Goal: Task Accomplishment & Management: Complete application form

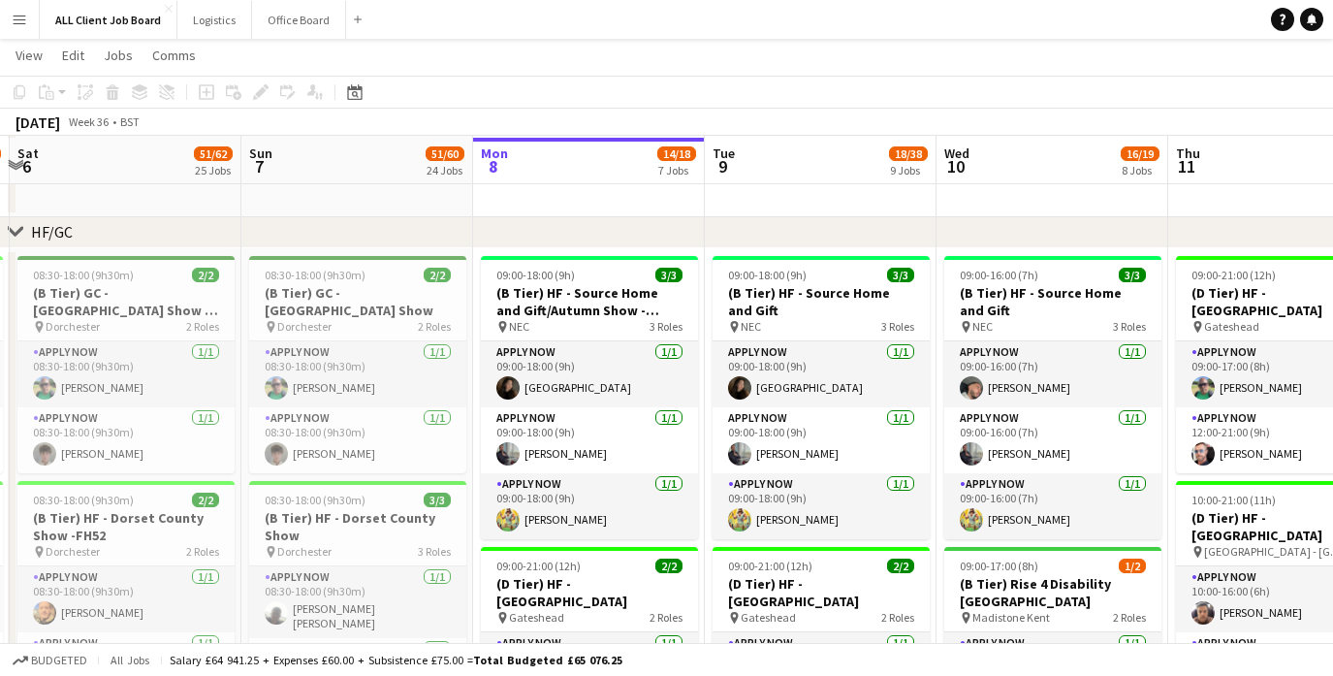
scroll to position [247, 0]
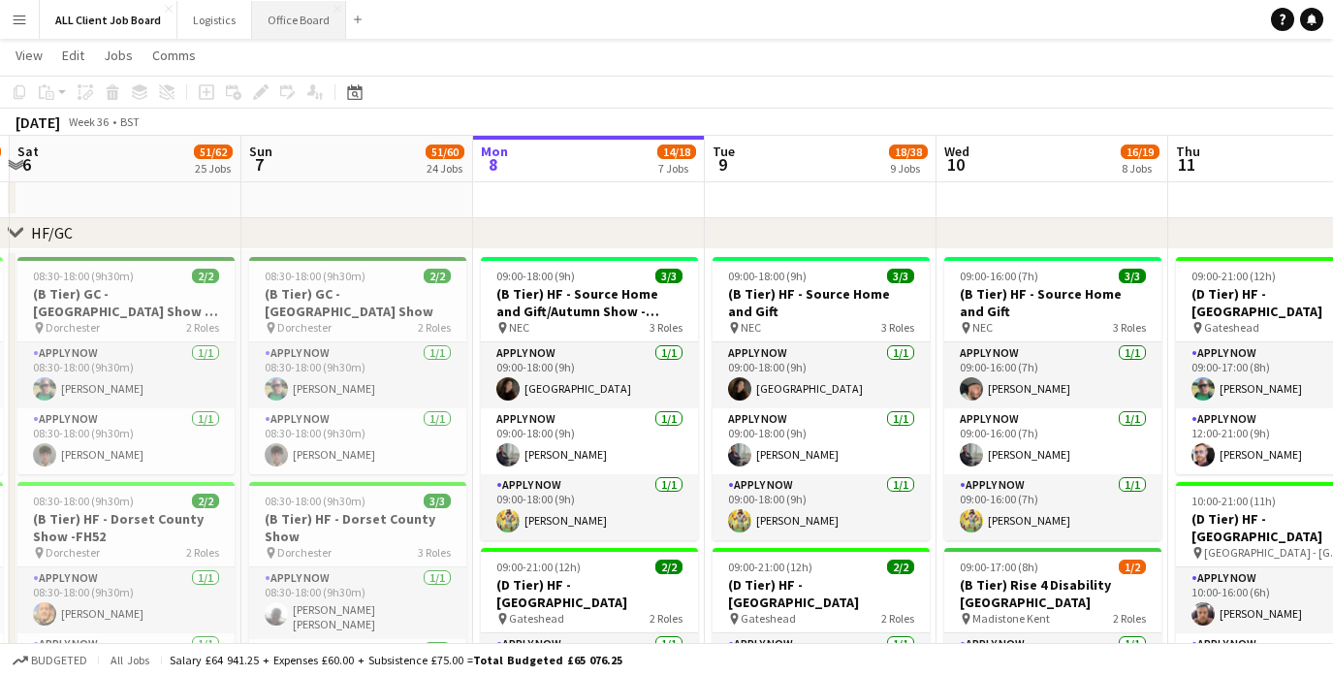
click at [296, 26] on button "Office Board Close" at bounding box center [299, 20] width 94 height 38
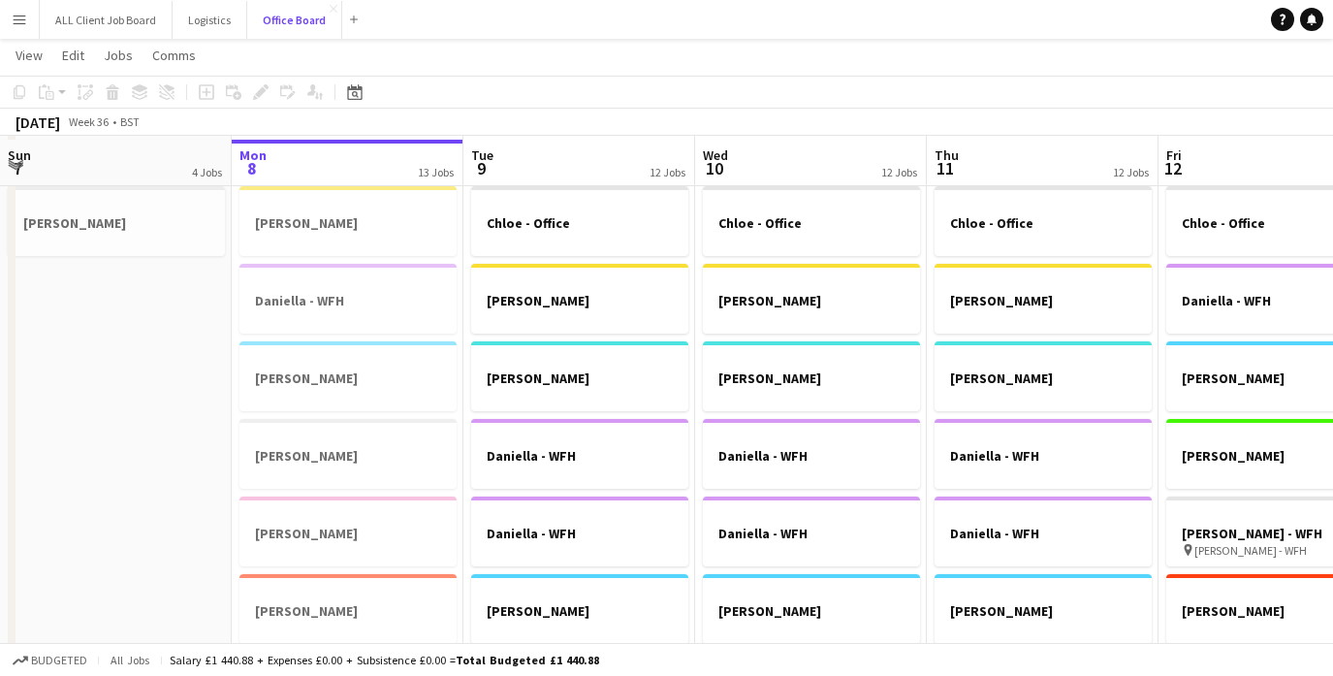
scroll to position [742, 0]
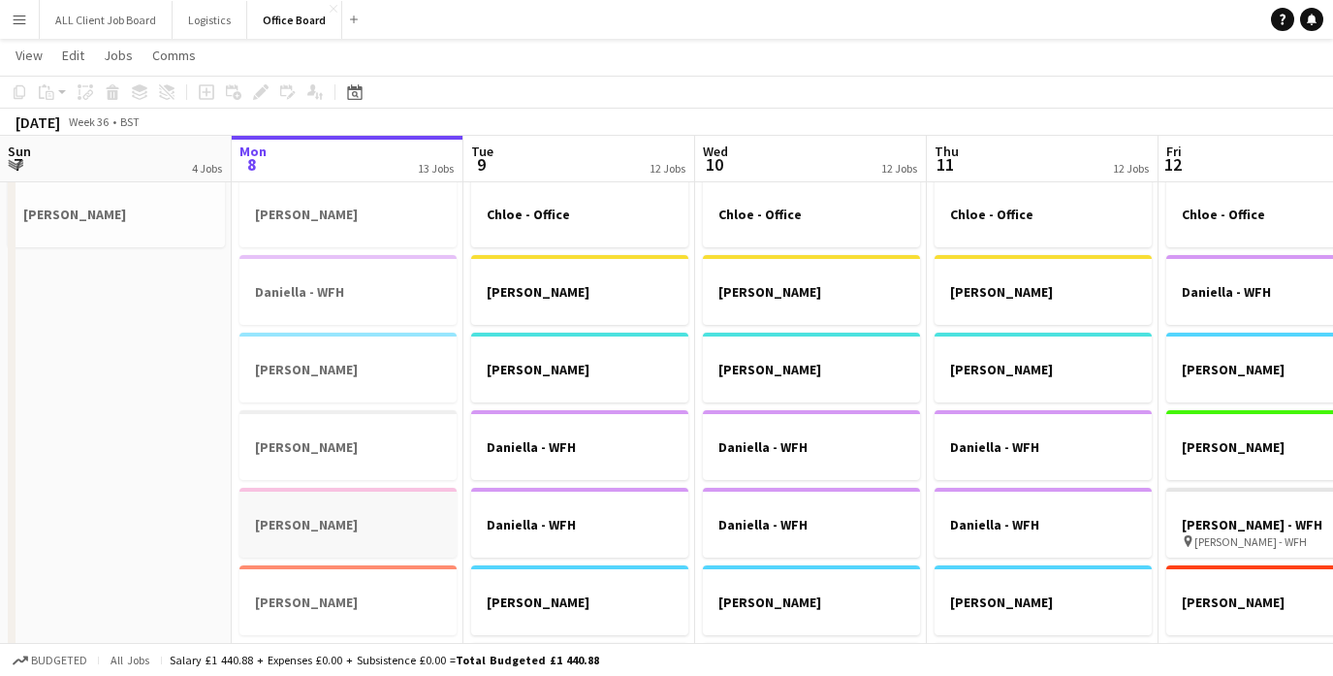
click at [300, 512] on div at bounding box center [347, 506] width 217 height 15
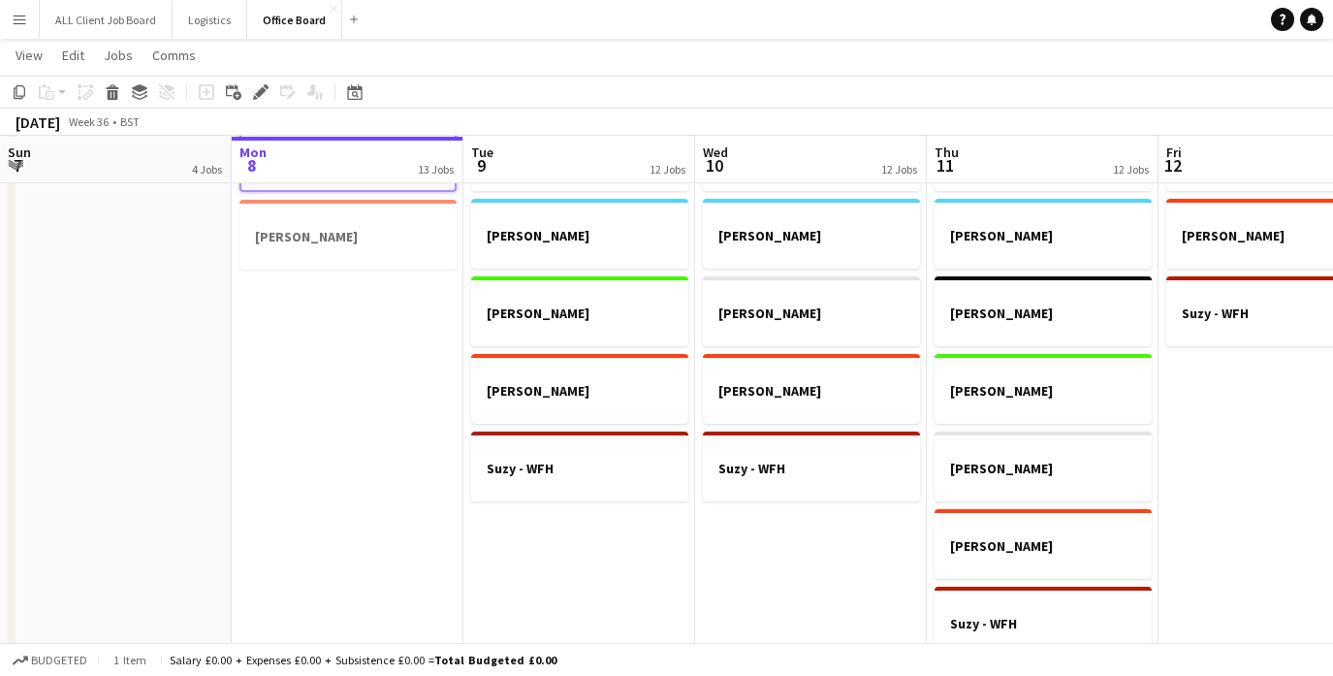
scroll to position [1109, 0]
click at [790, 561] on app-date-cell "[PERSON_NAME] - Office [PERSON_NAME] [PERSON_NAME] [PERSON_NAME] - WFH [PERSON_…" at bounding box center [811, 248] width 232 height 892
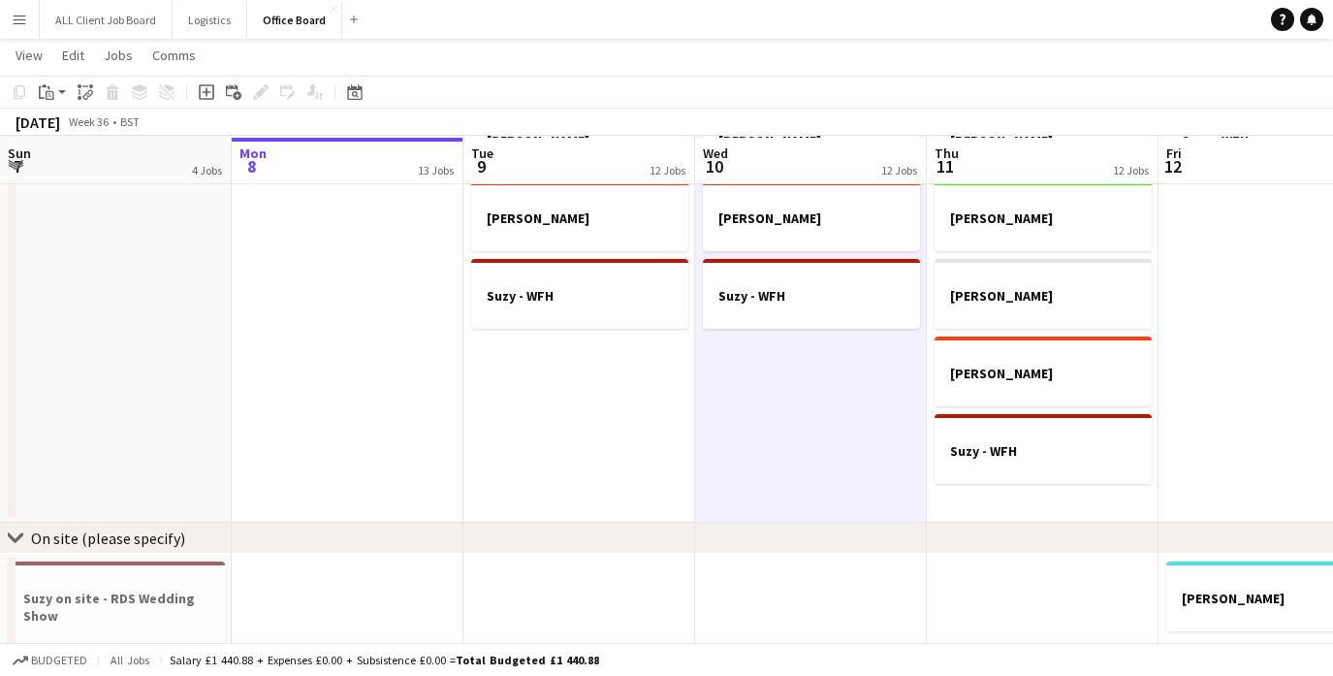
scroll to position [1289, 0]
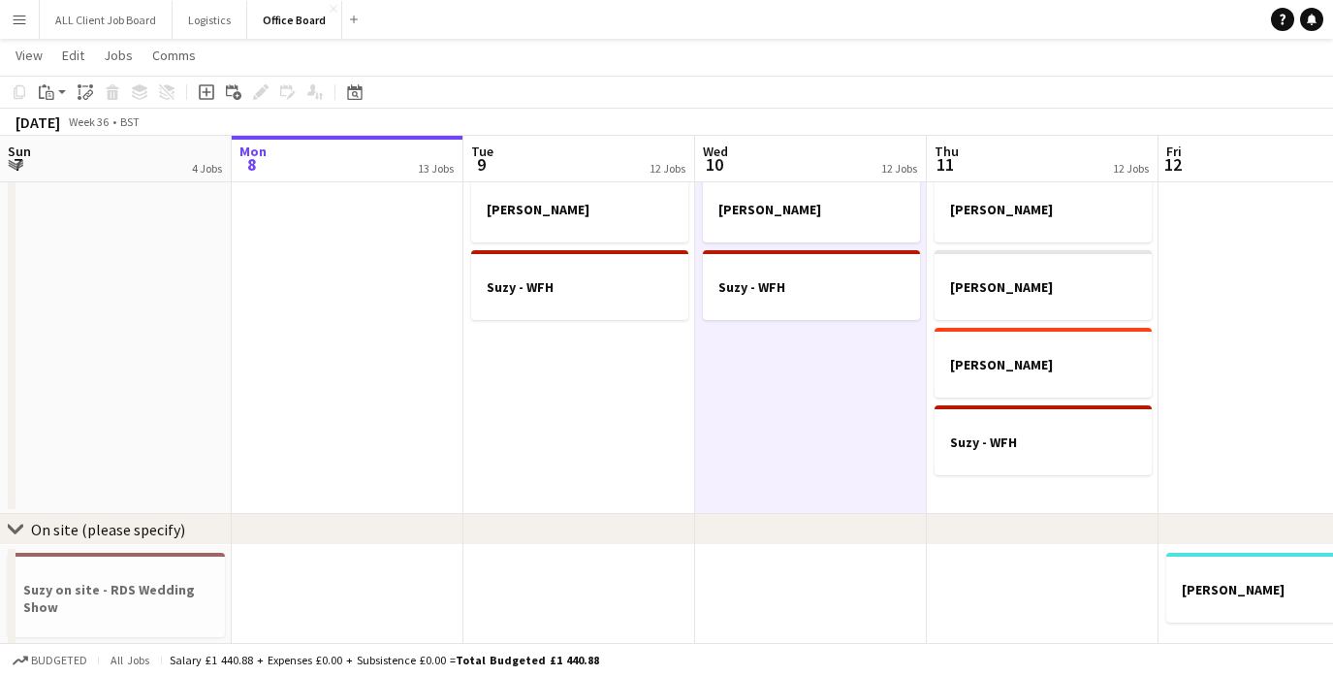
click at [1021, 489] on app-date-cell "[PERSON_NAME] - Office [PERSON_NAME] [PERSON_NAME] [PERSON_NAME] - WFH [PERSON_…" at bounding box center [1043, 68] width 232 height 892
click at [1218, 369] on app-date-cell "[PERSON_NAME] - Office [PERSON_NAME] - WFH [PERSON_NAME] - WFH [PERSON_NAME] - …" at bounding box center [1274, 68] width 232 height 892
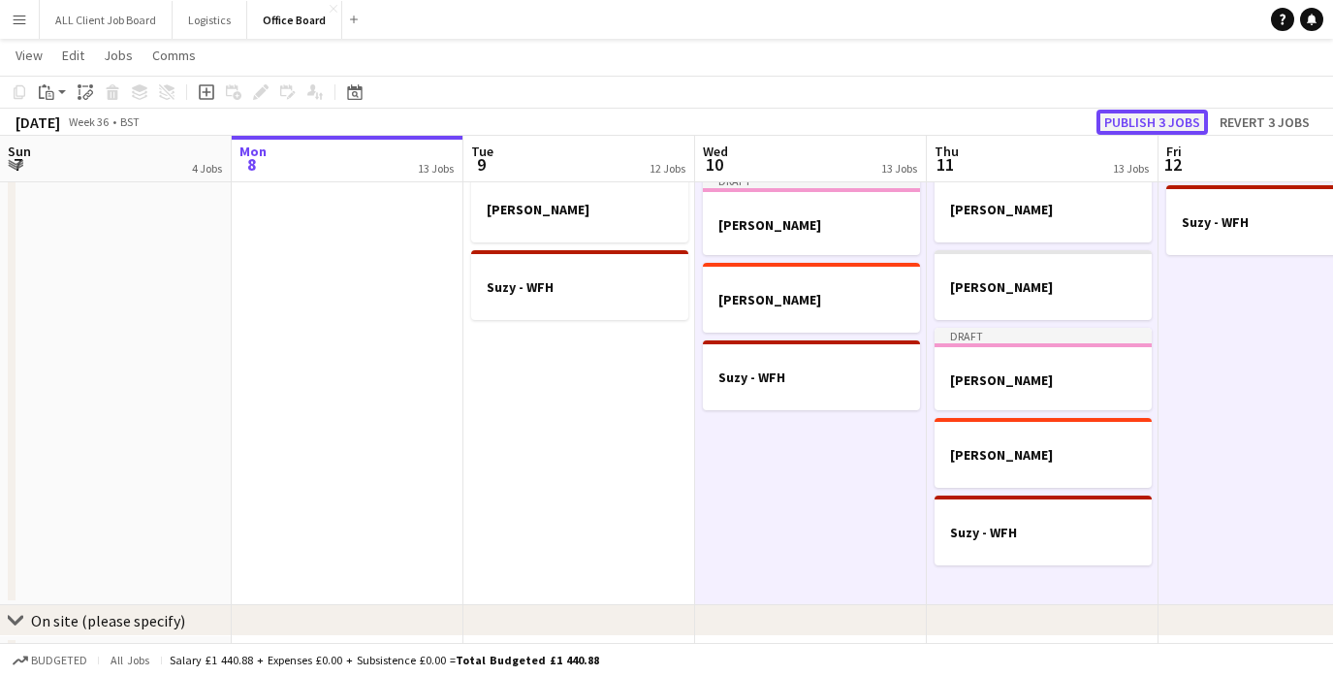
click at [1185, 112] on button "Publish 3 jobs" at bounding box center [1151, 122] width 111 height 25
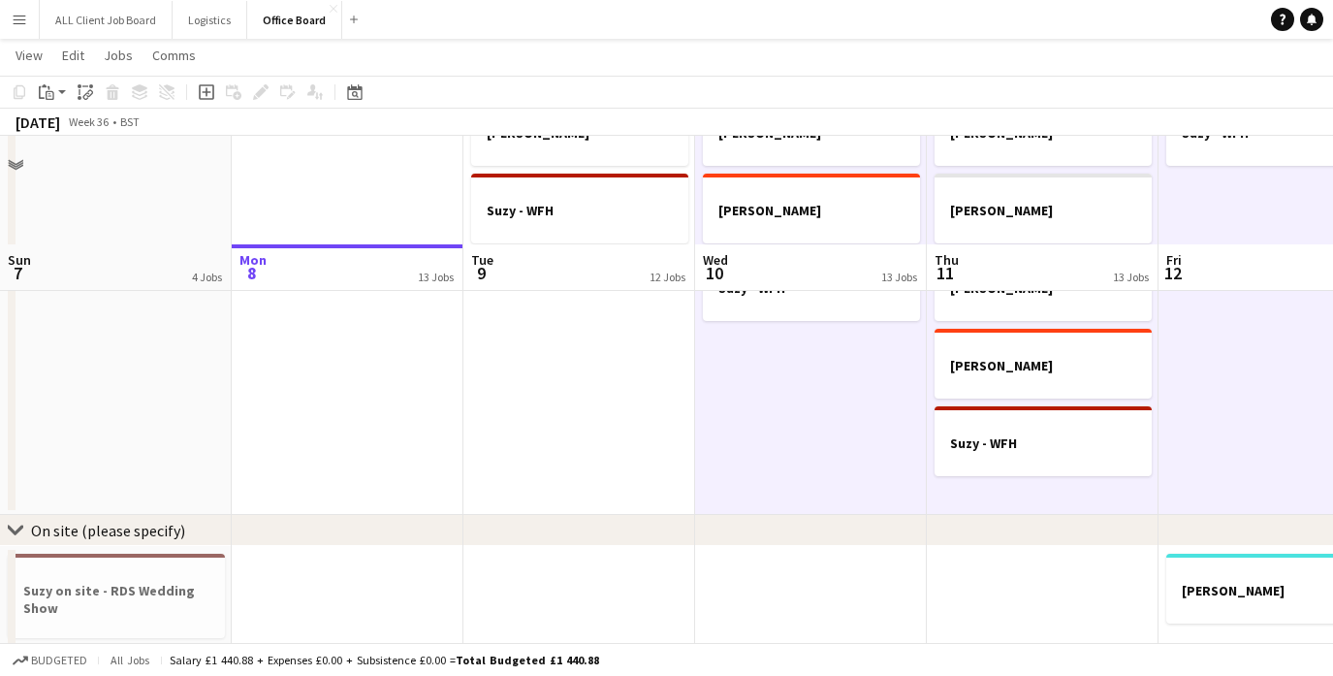
scroll to position [1493, 0]
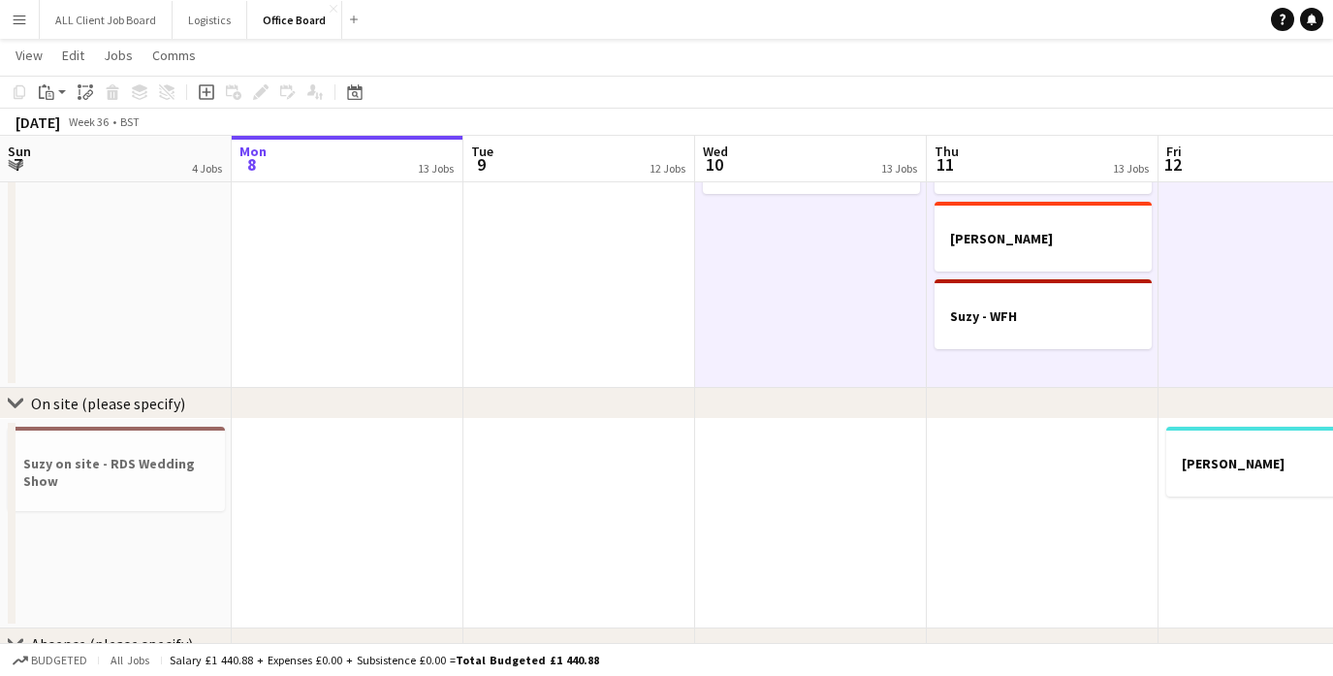
click at [630, 450] on app-date-cell at bounding box center [579, 523] width 232 height 209
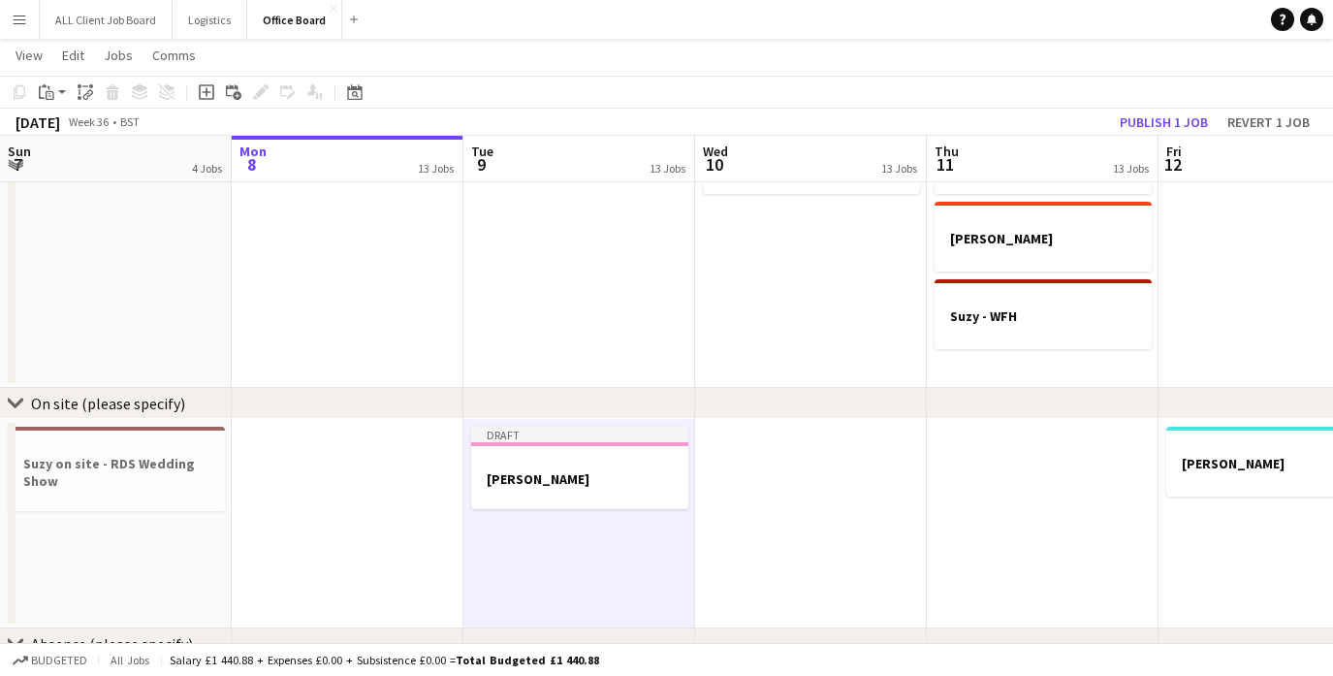
click at [577, 577] on app-date-cell "Draft [PERSON_NAME]" at bounding box center [579, 523] width 232 height 209
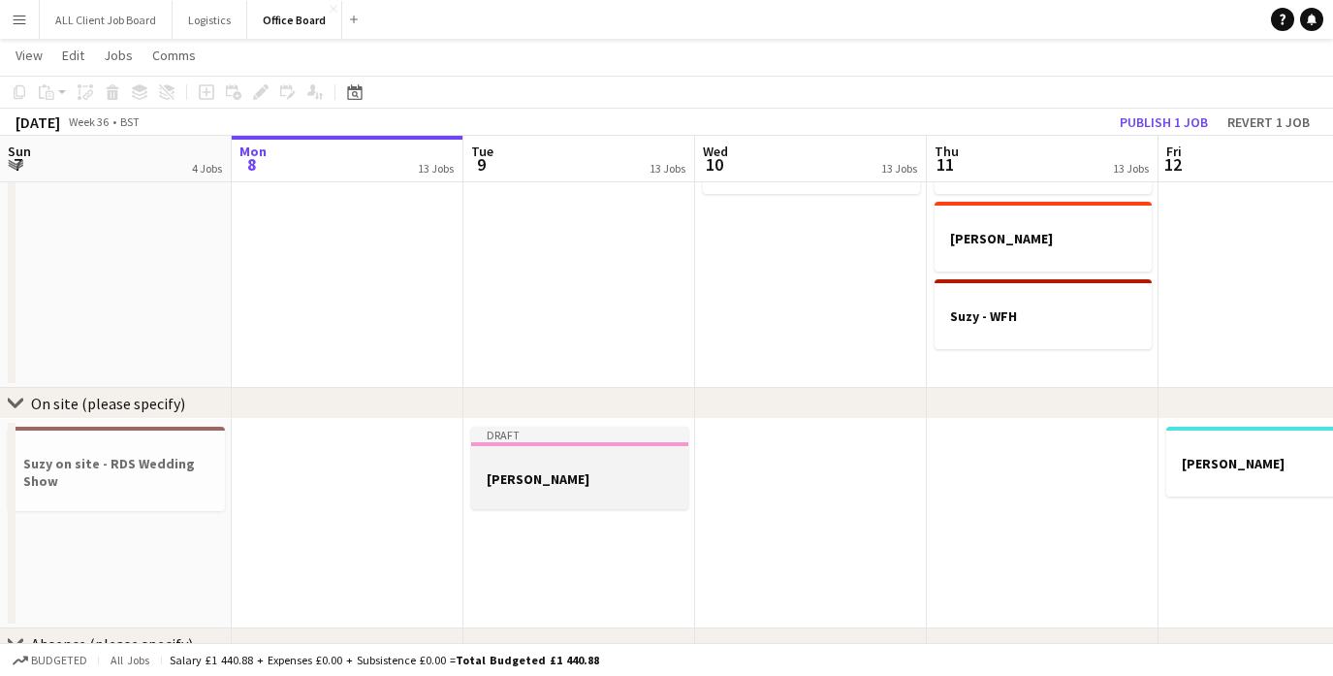
click at [561, 486] on h3 "[PERSON_NAME]" at bounding box center [579, 478] width 217 height 17
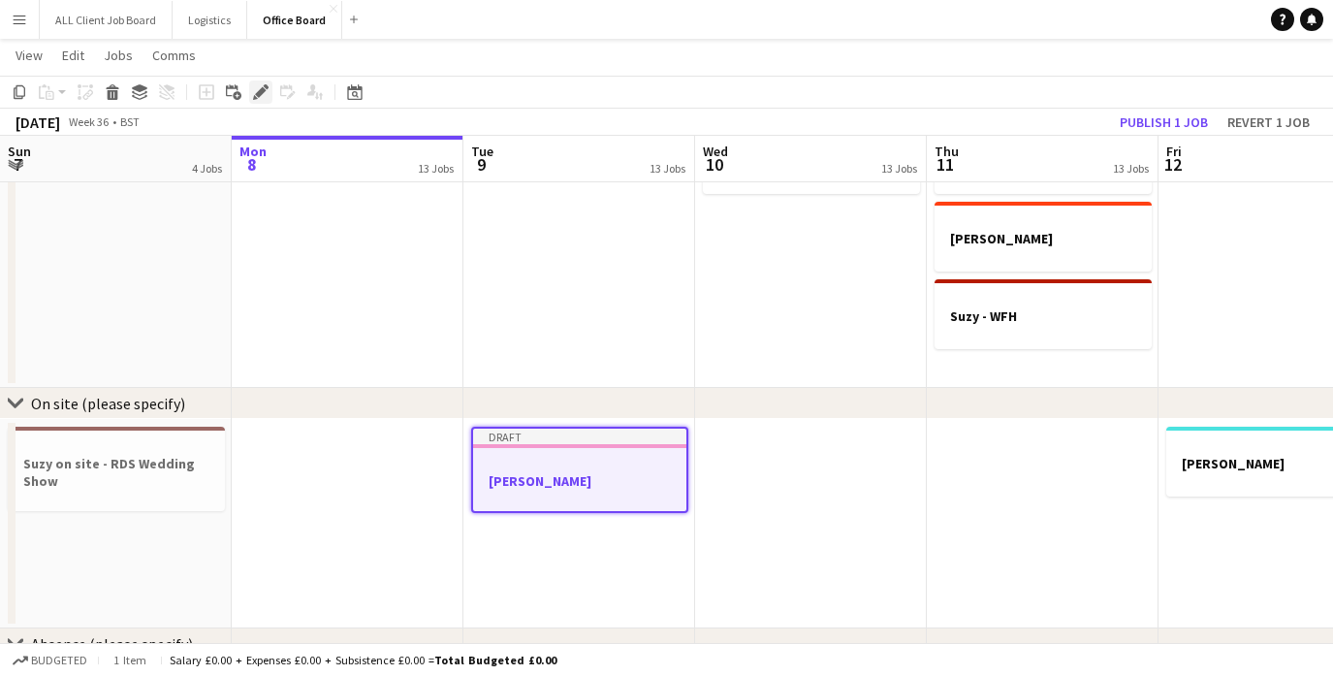
click at [260, 88] on icon at bounding box center [260, 92] width 11 height 11
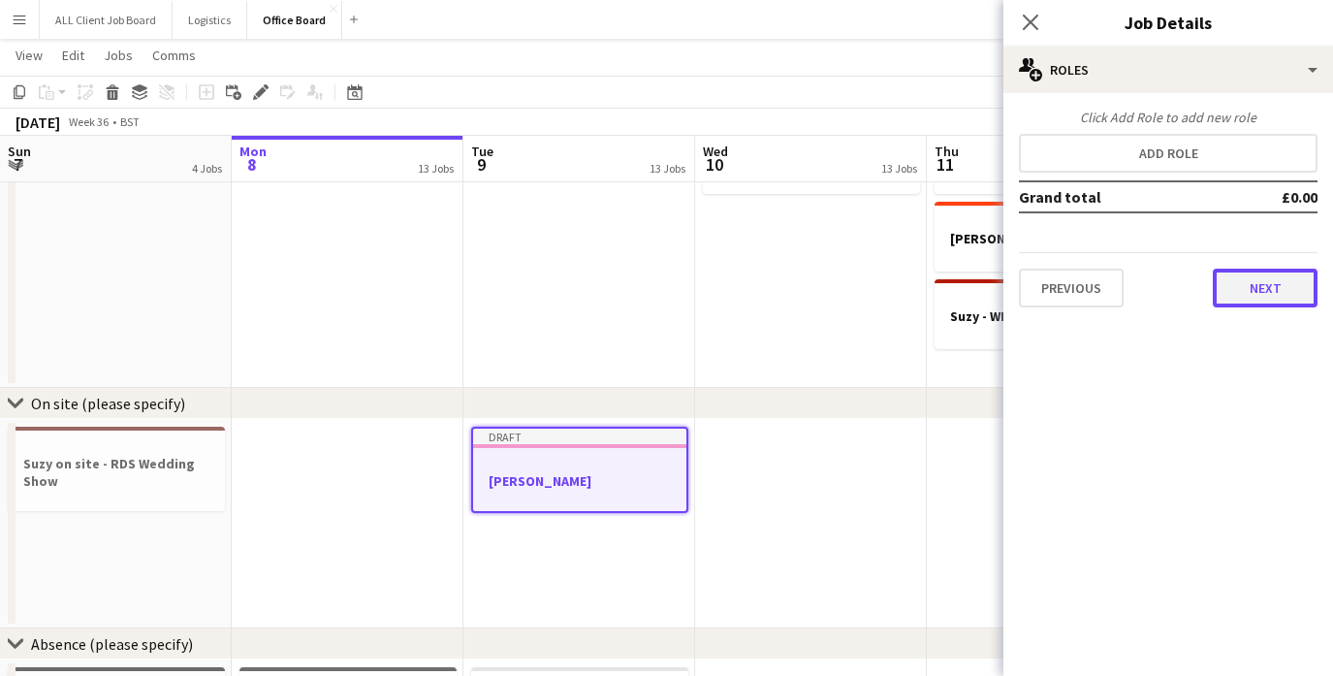
click at [1254, 288] on button "Next" at bounding box center [1265, 288] width 105 height 39
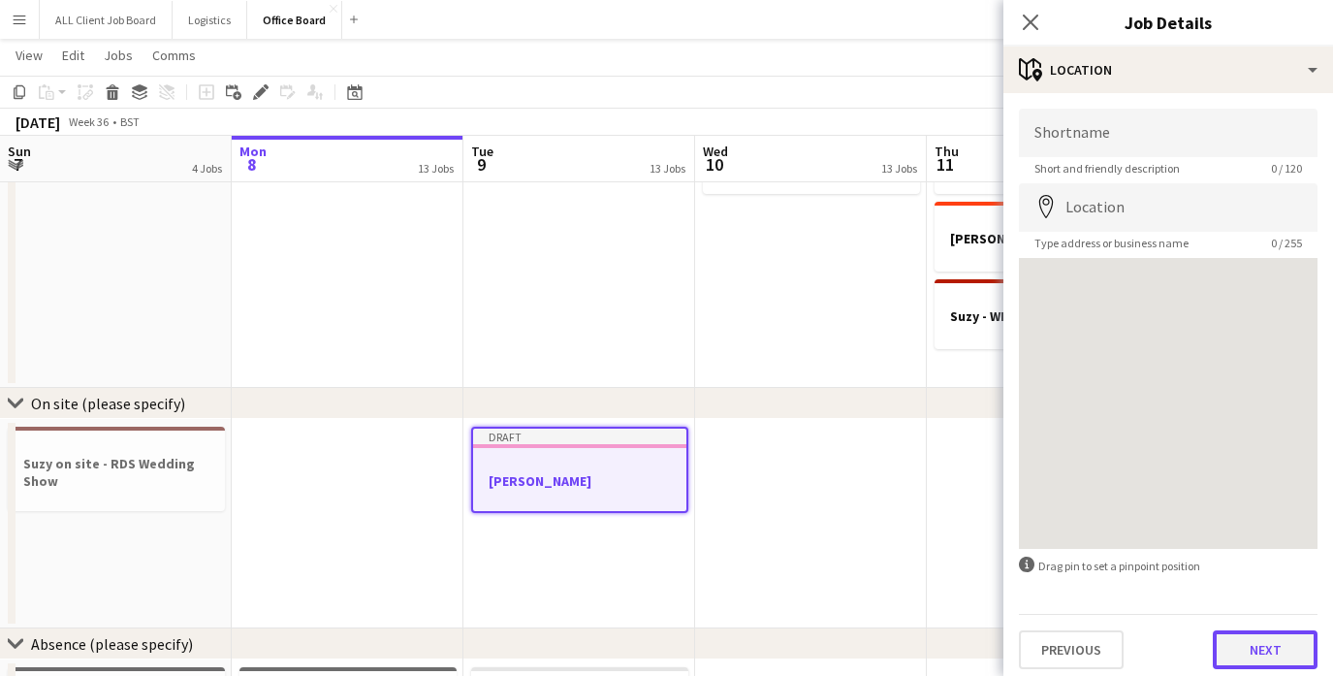
click at [1267, 649] on button "Next" at bounding box center [1265, 649] width 105 height 39
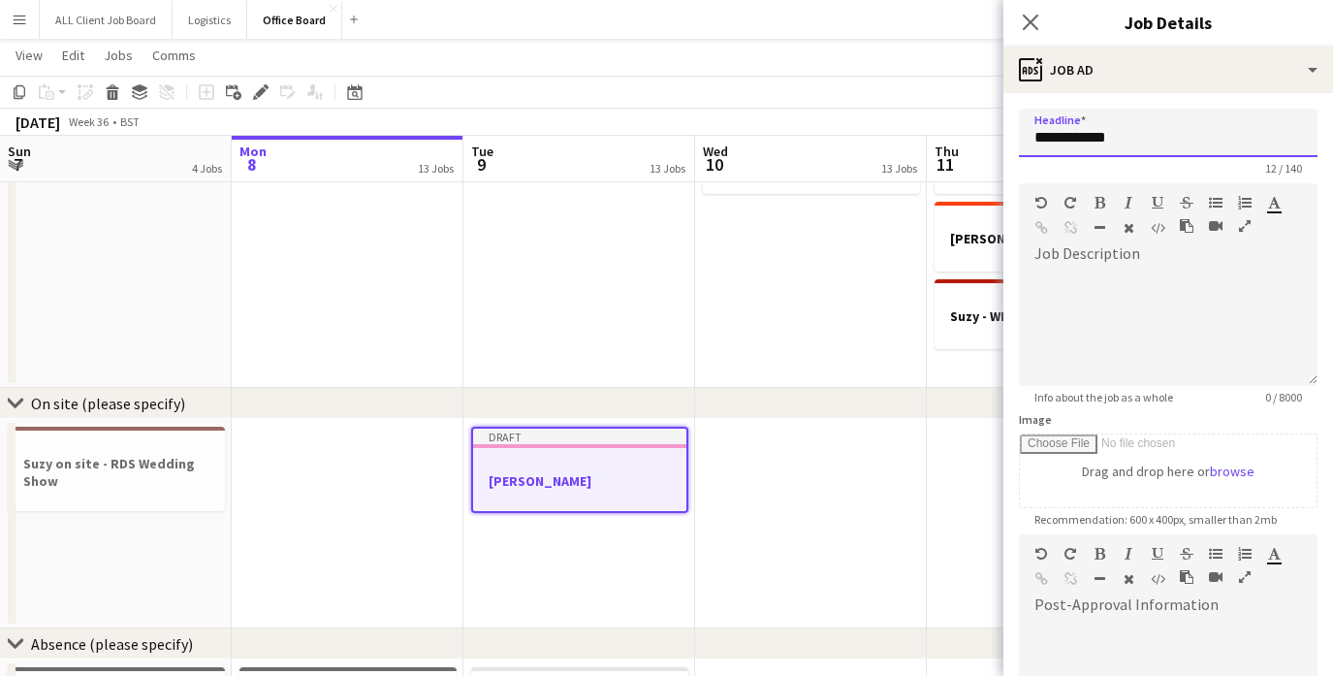
drag, startPoint x: 1123, startPoint y: 136, endPoint x: 1089, endPoint y: 132, distance: 34.1
click at [1088, 132] on input "**********" at bounding box center [1168, 133] width 299 height 48
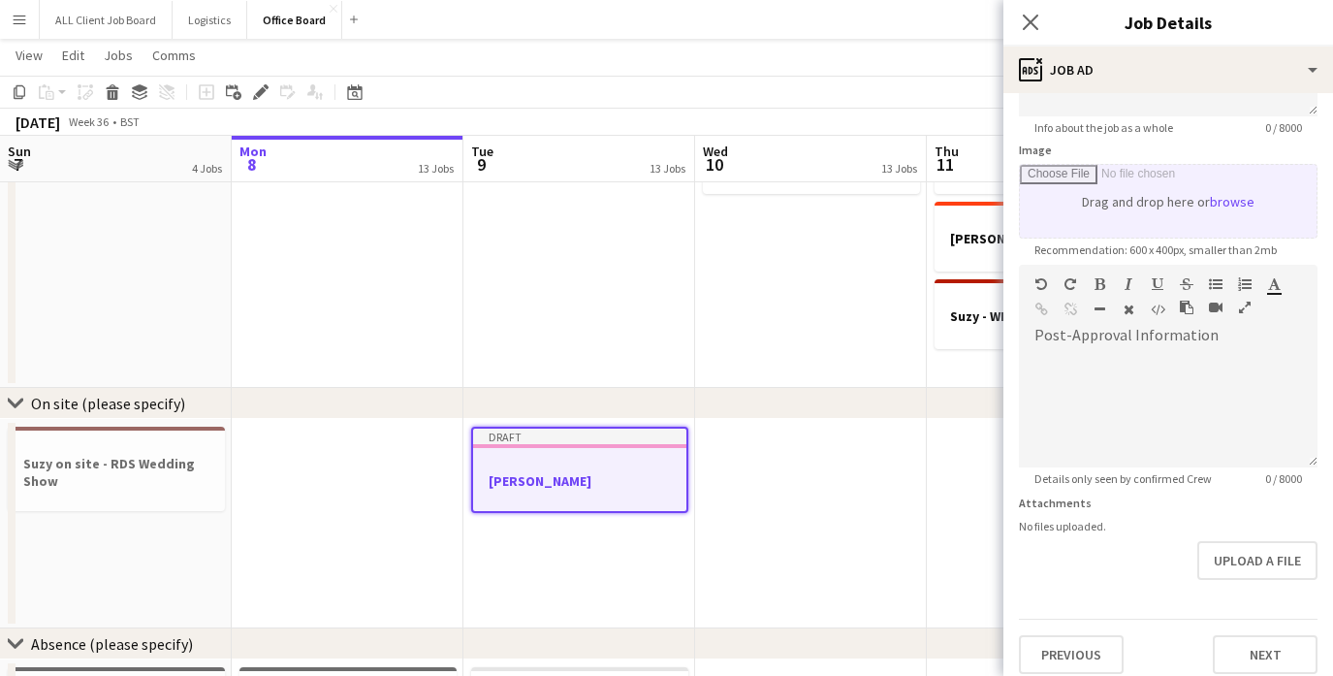
scroll to position [277, 0]
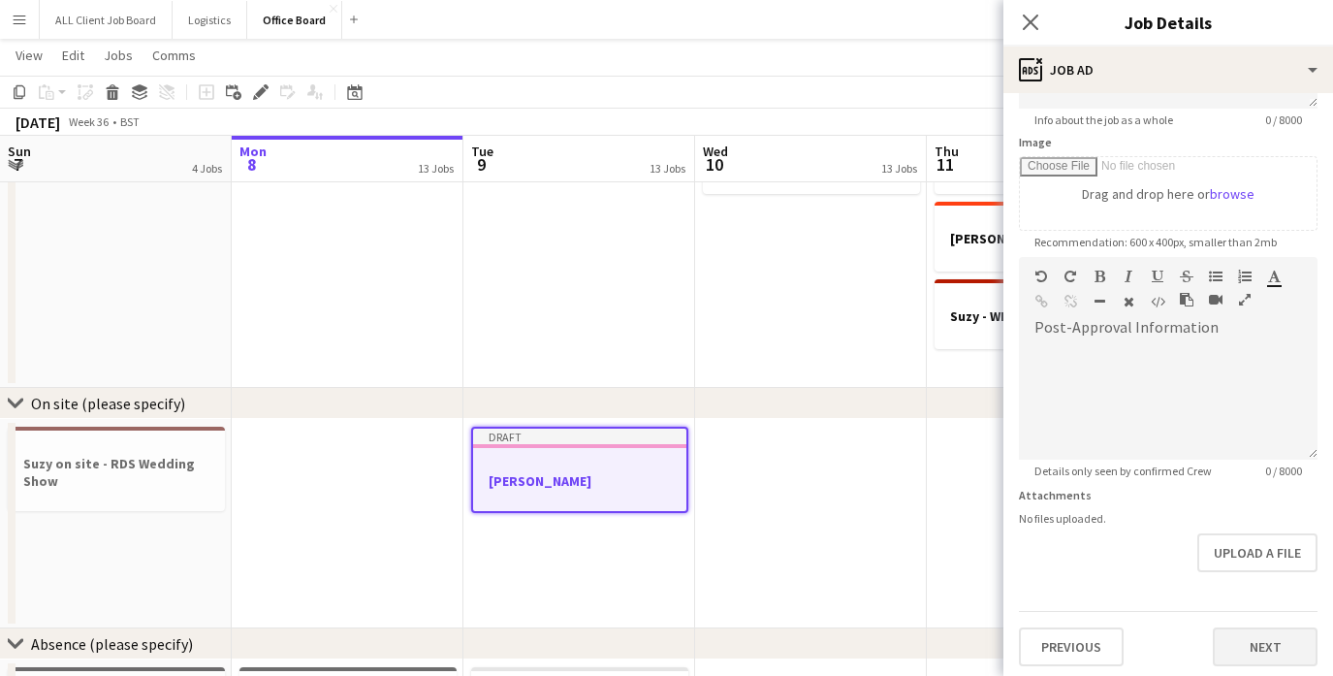
type input "**********"
click at [1274, 646] on button "Next" at bounding box center [1265, 646] width 105 height 39
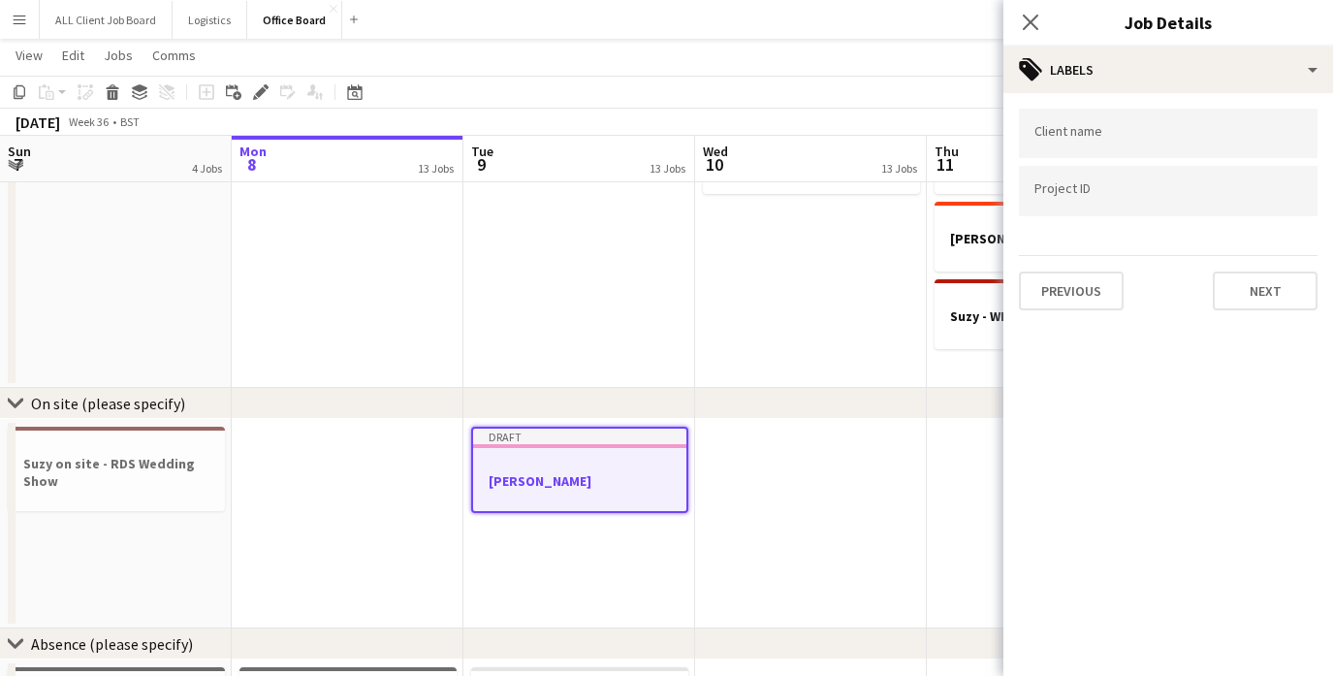
scroll to position [0, 0]
click at [1261, 299] on button "Next" at bounding box center [1265, 290] width 105 height 39
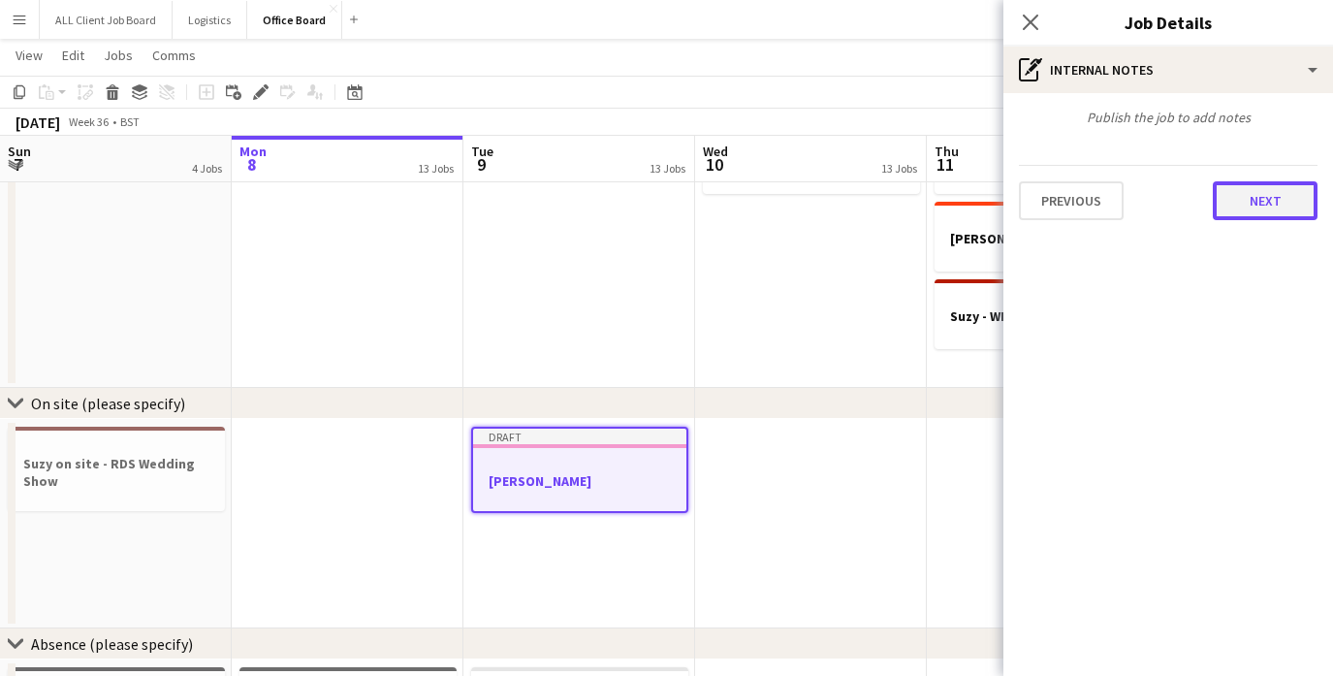
click at [1258, 195] on button "Next" at bounding box center [1265, 200] width 105 height 39
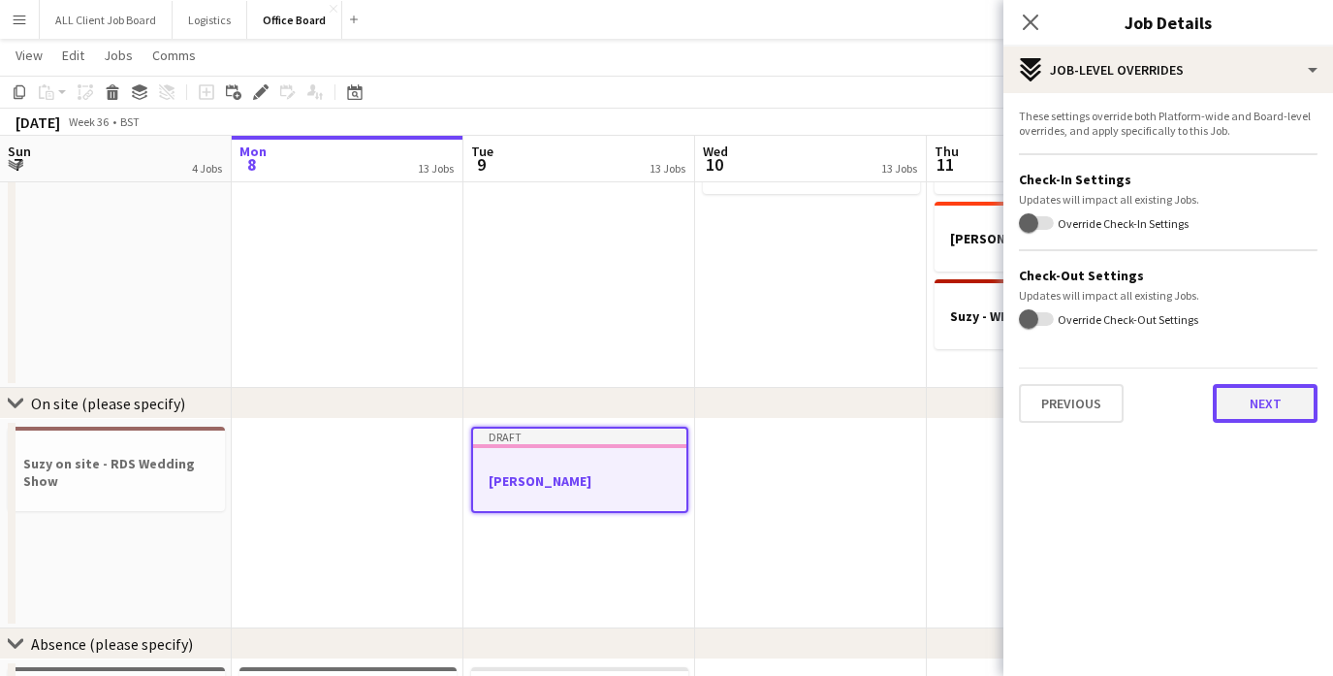
click at [1257, 400] on button "Next" at bounding box center [1265, 403] width 105 height 39
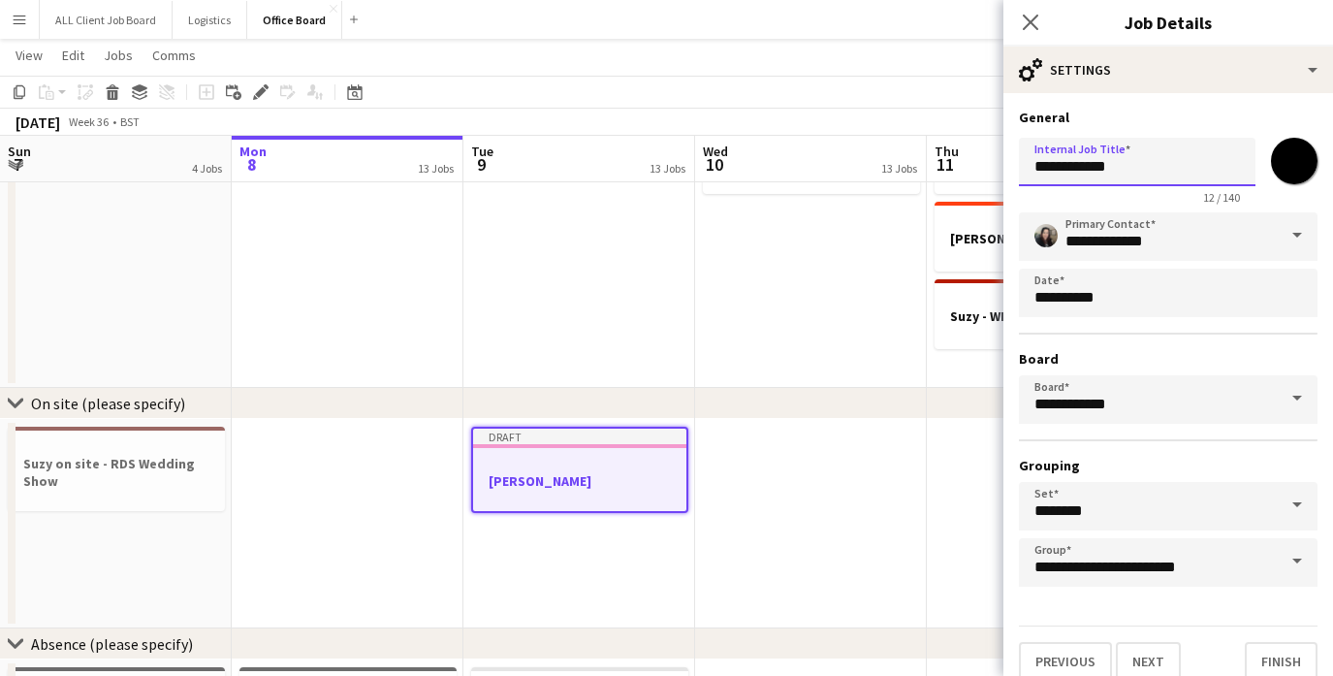
drag, startPoint x: 1121, startPoint y: 169, endPoint x: 1089, endPoint y: 167, distance: 32.0
click at [1089, 167] on input "**********" at bounding box center [1137, 162] width 237 height 48
type input "**********"
click at [1293, 660] on button "Finish" at bounding box center [1281, 661] width 73 height 39
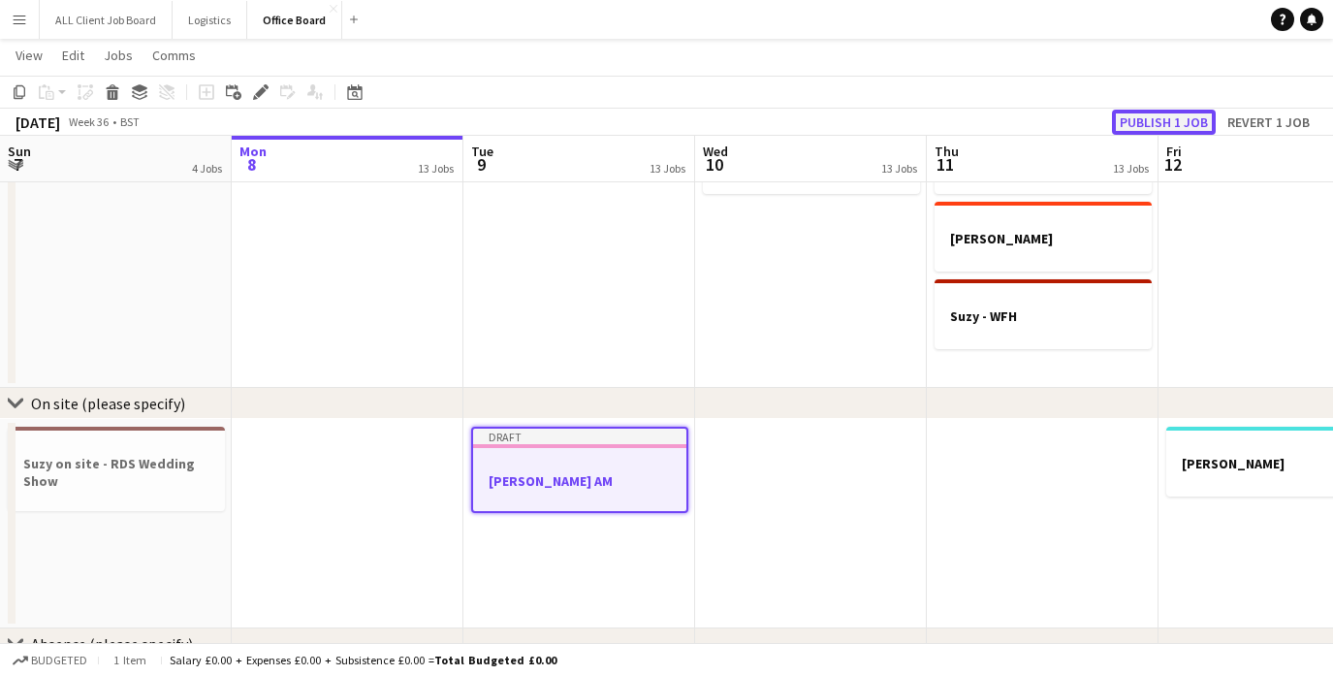
click at [1153, 120] on button "Publish 1 job" at bounding box center [1164, 122] width 104 height 25
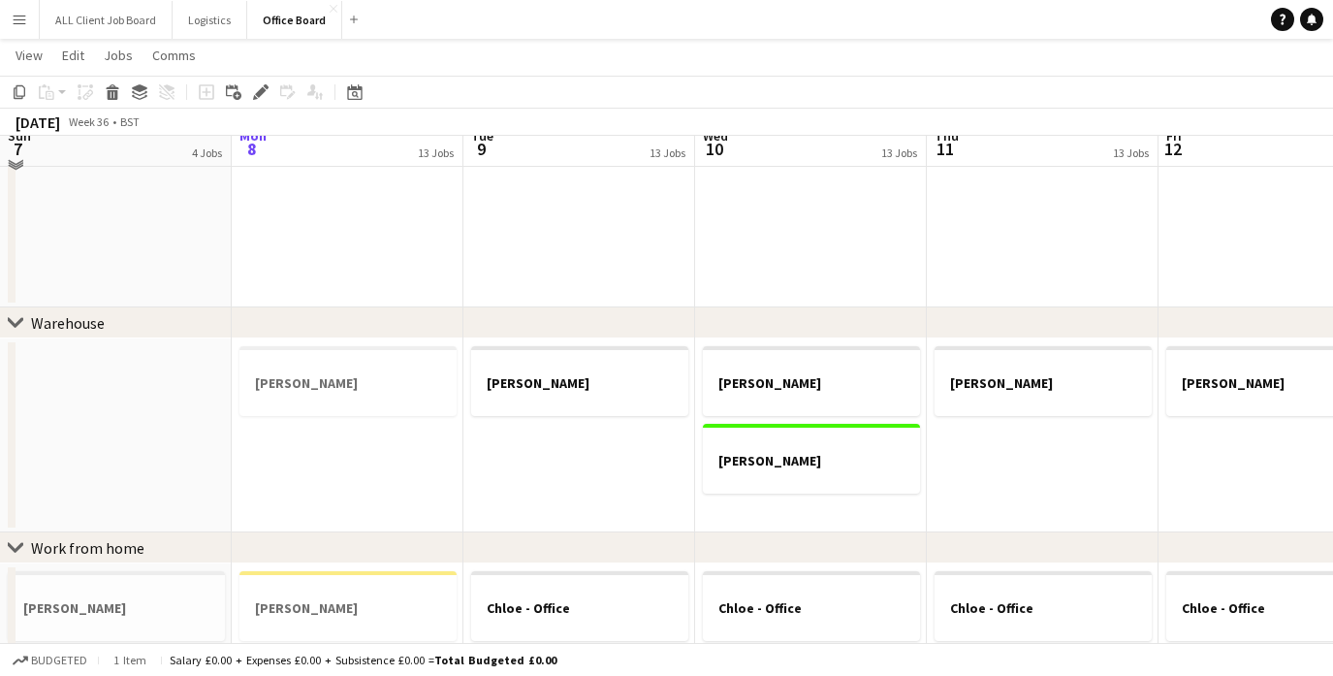
scroll to position [349, 0]
